Goal: Information Seeking & Learning: Learn about a topic

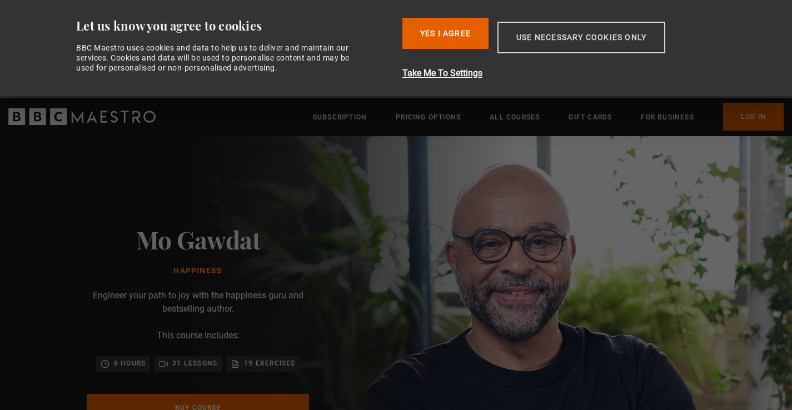
click at [625, 31] on button "Use necessary cookies only" at bounding box center [581, 38] width 168 height 32
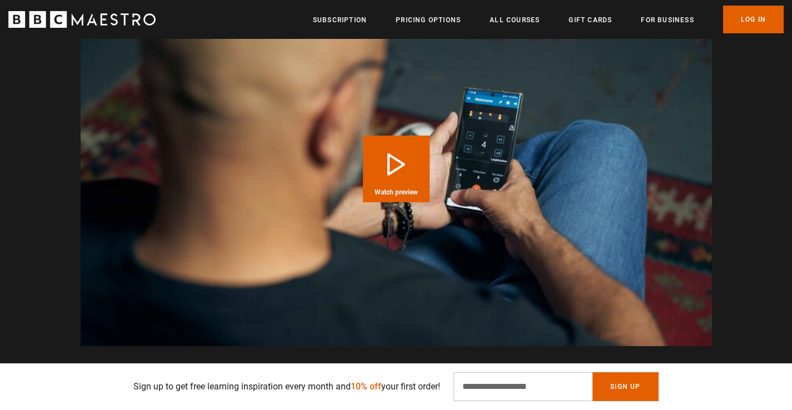
scroll to position [1142, 0]
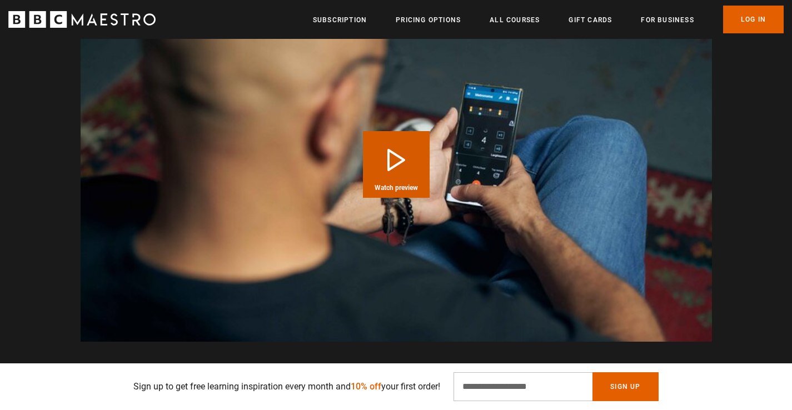
click at [399, 160] on button "Play Course overview for Happiness with [PERSON_NAME] Watch preview" at bounding box center [396, 164] width 67 height 67
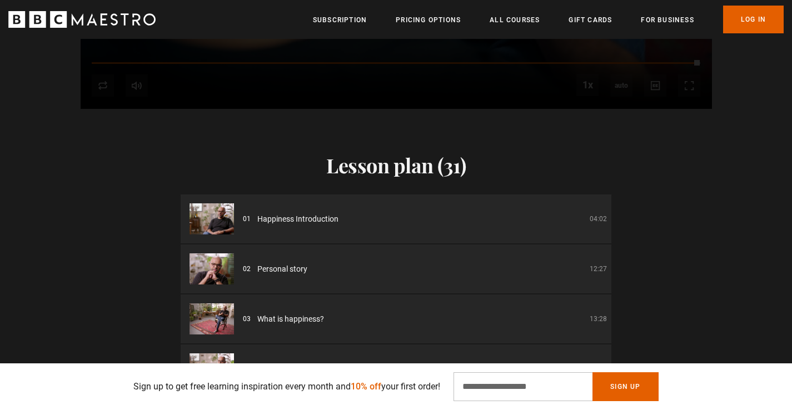
scroll to position [1384, 0]
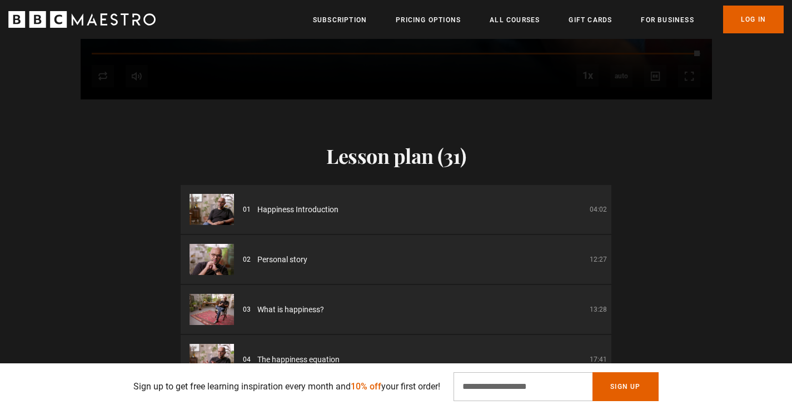
click at [490, 202] on li "01 Happiness Introduction 04:02" at bounding box center [396, 209] width 431 height 49
click at [269, 215] on span "Happiness Introduction" at bounding box center [297, 210] width 81 height 12
click at [206, 214] on img at bounding box center [211, 209] width 44 height 31
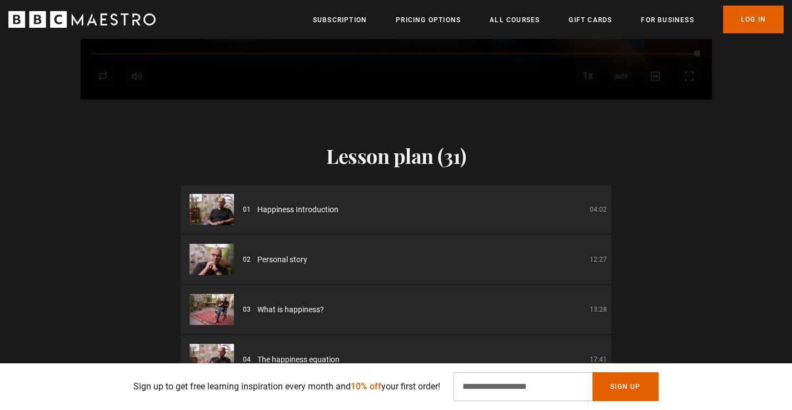
click at [206, 214] on img at bounding box center [211, 209] width 44 height 31
click at [319, 214] on span "Happiness Introduction" at bounding box center [297, 210] width 81 height 12
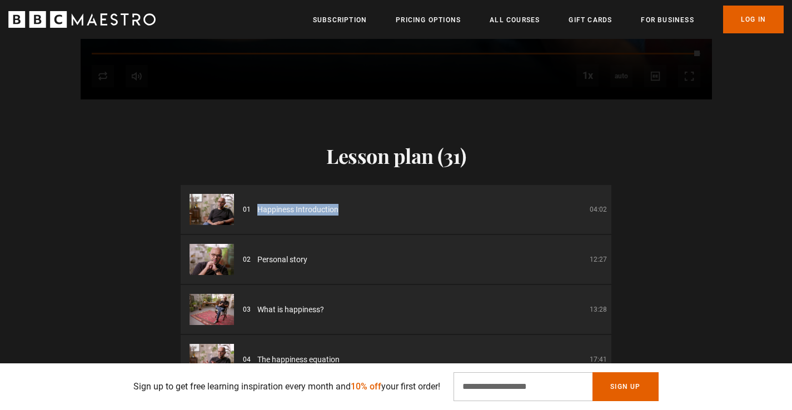
click at [319, 214] on span "Happiness Introduction" at bounding box center [297, 210] width 81 height 12
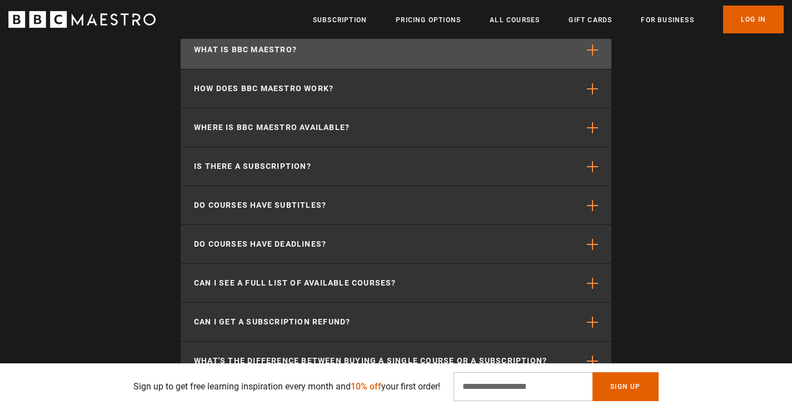
scroll to position [0, 0]
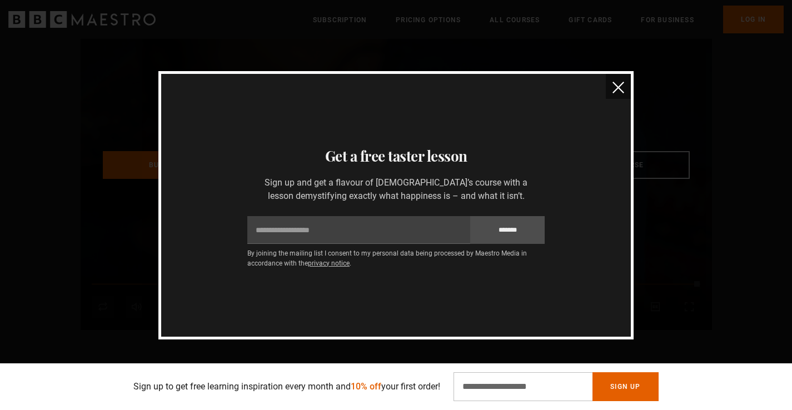
click at [617, 88] on img "close" at bounding box center [618, 88] width 12 height 12
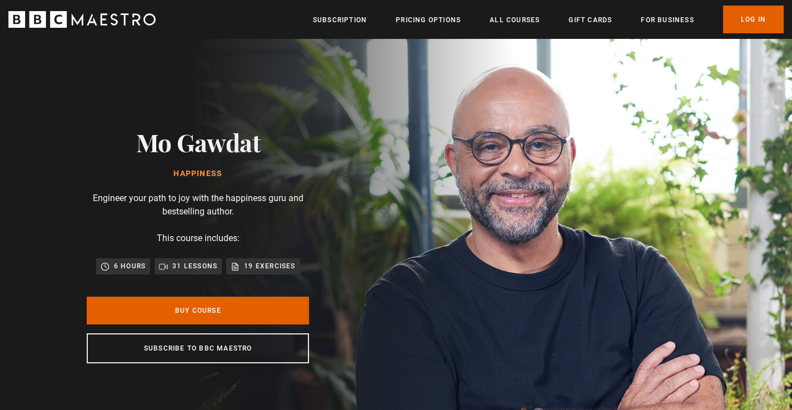
scroll to position [0, 1165]
